Goal: Navigation & Orientation: Find specific page/section

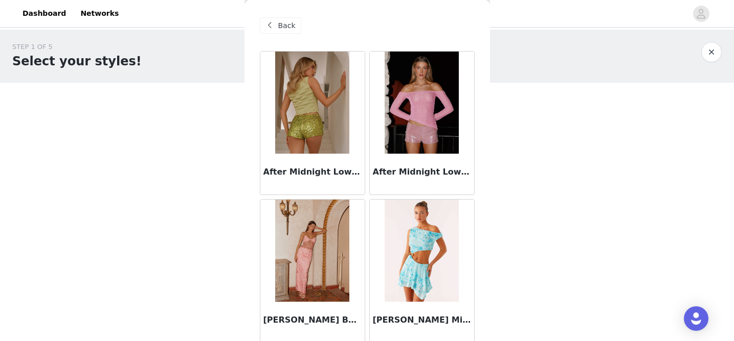
click at [278, 22] on span "Back" at bounding box center [286, 25] width 17 height 11
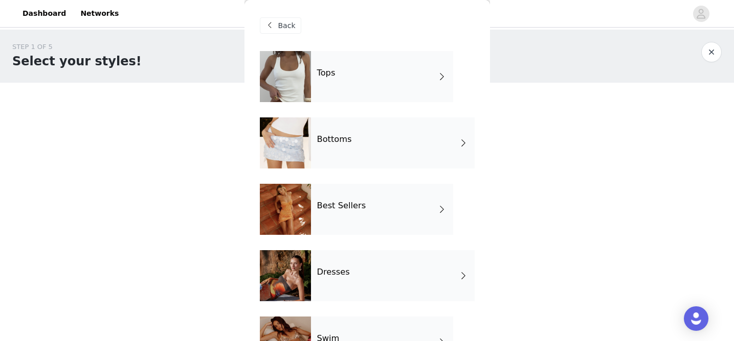
click at [711, 53] on button "button" at bounding box center [711, 52] width 20 height 20
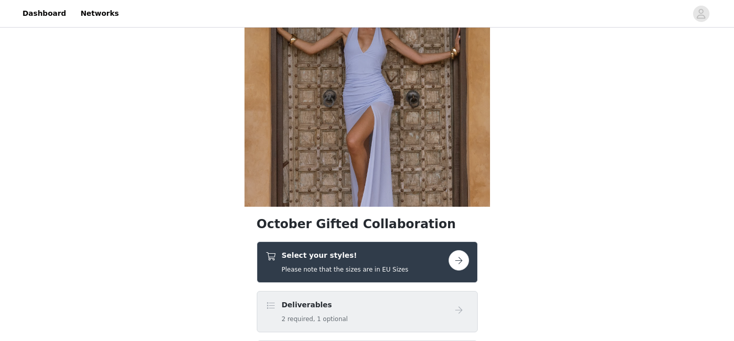
scroll to position [79, 0]
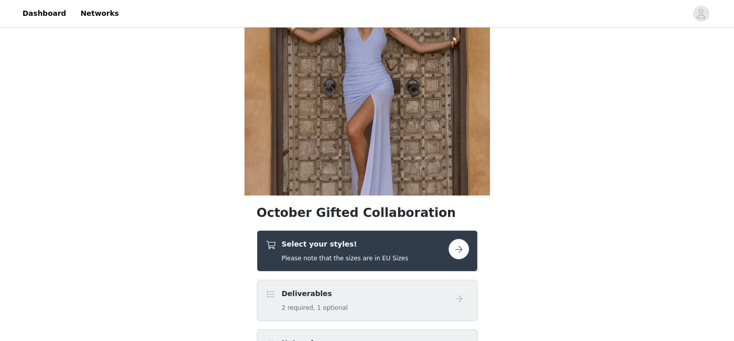
click at [426, 257] on div "Select your styles! Please note that the sizes are in EU Sizes" at bounding box center [356, 251] width 183 height 24
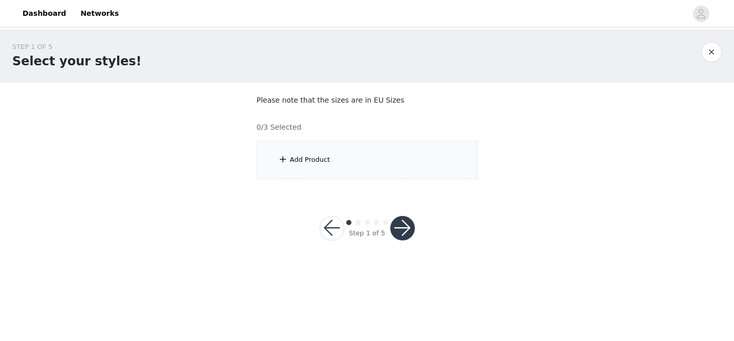
click at [713, 54] on button "button" at bounding box center [711, 52] width 20 height 20
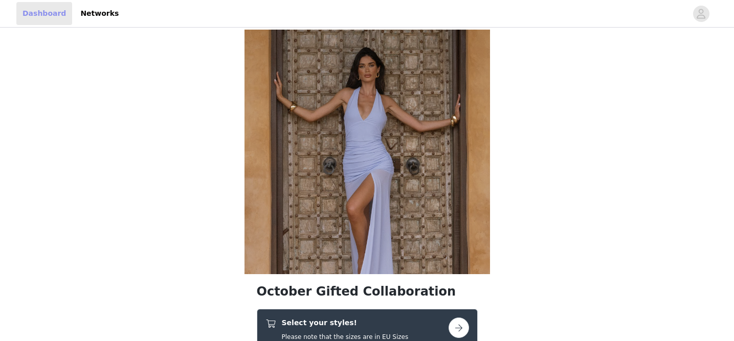
click at [37, 16] on link "Dashboard" at bounding box center [44, 13] width 56 height 23
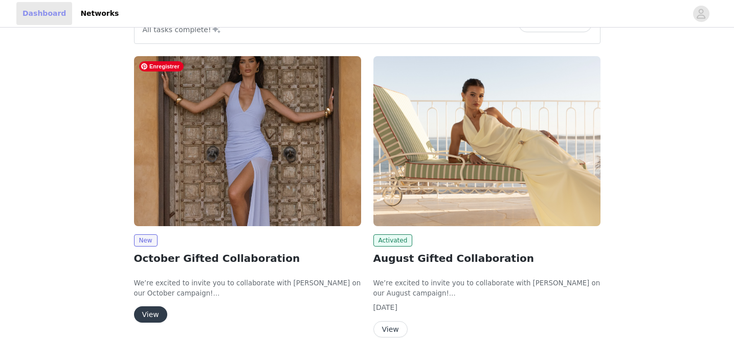
scroll to position [108, 0]
